Goal: Check status

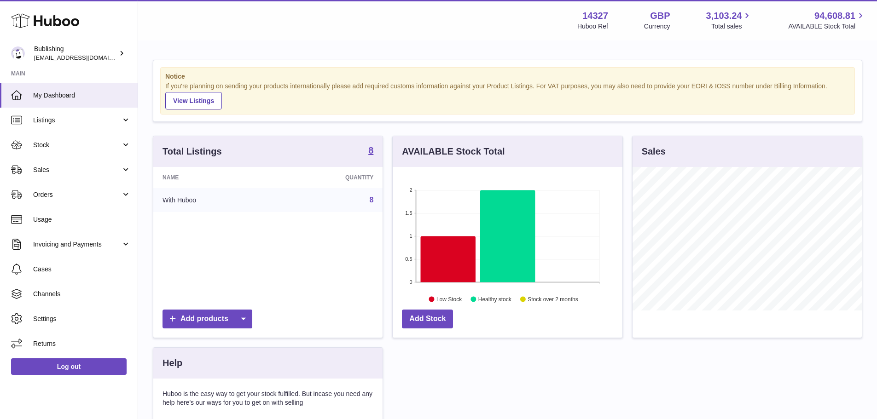
scroll to position [144, 230]
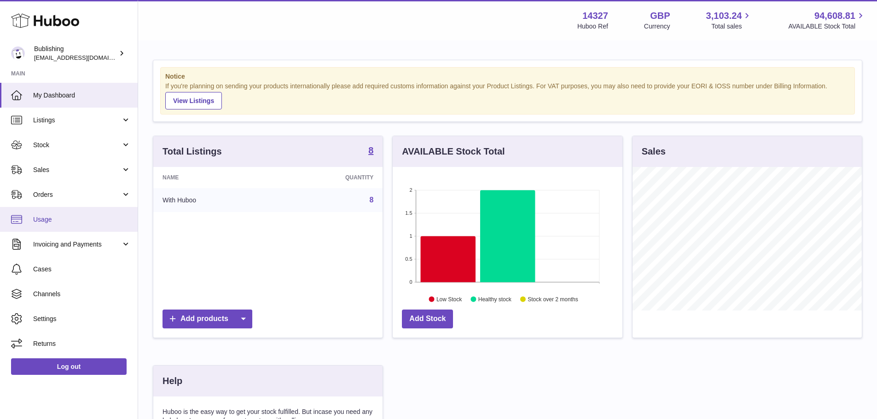
click at [63, 223] on span "Usage" at bounding box center [82, 219] width 98 height 9
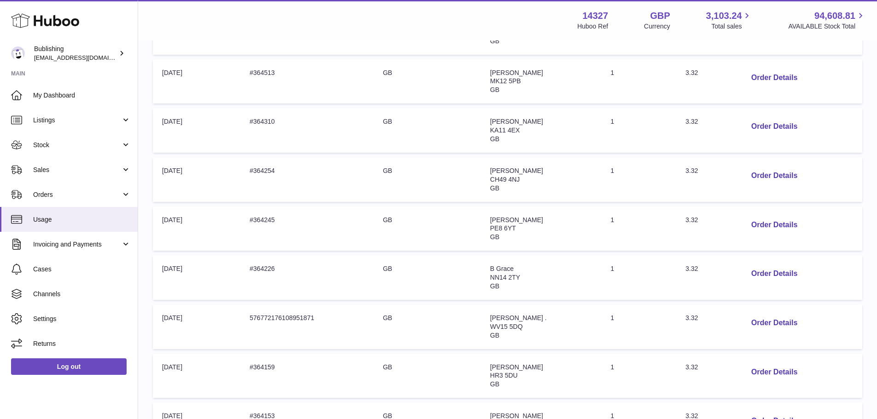
scroll to position [388, 0]
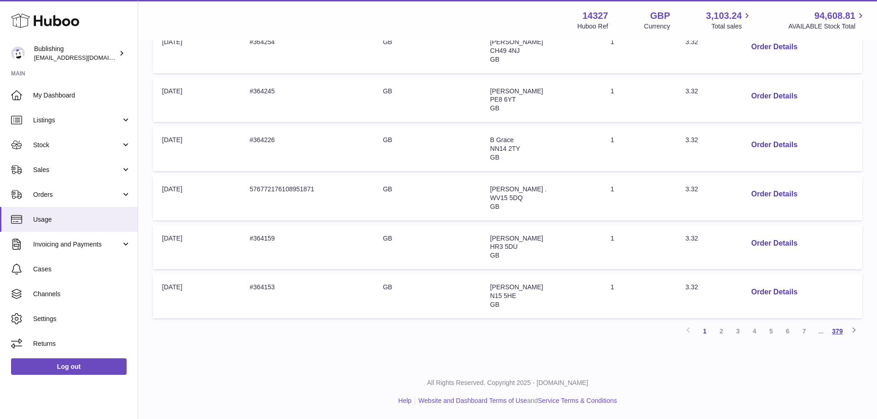
click at [838, 335] on link "379" at bounding box center [837, 331] width 17 height 17
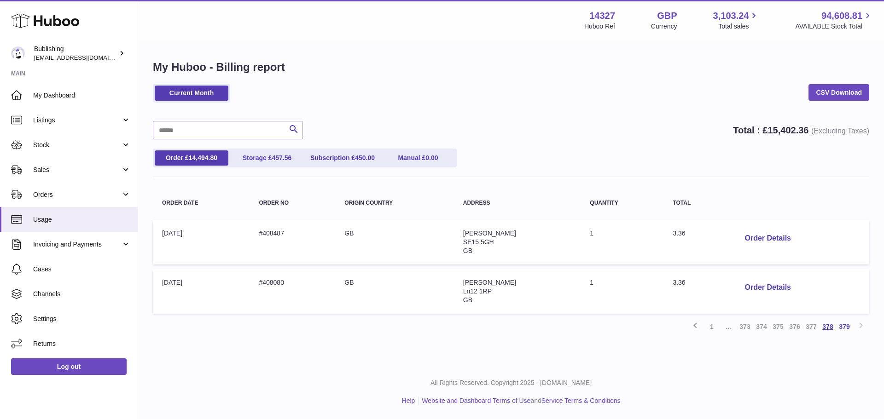
click at [829, 328] on link "378" at bounding box center [827, 326] width 17 height 17
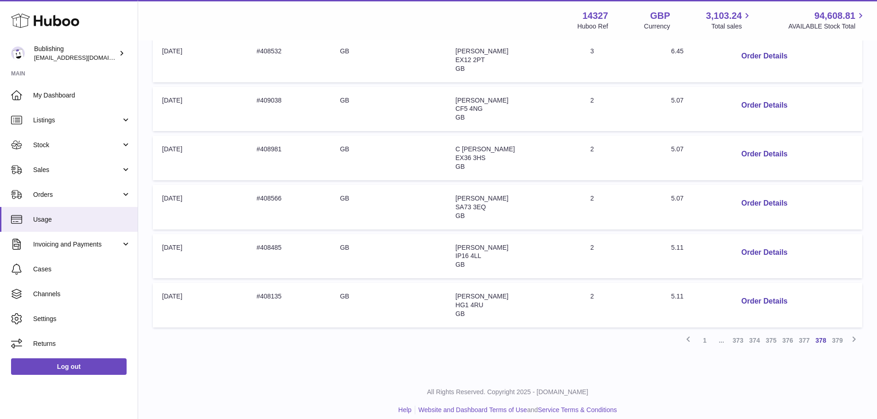
scroll to position [388, 0]
